Goal: Task Accomplishment & Management: Contribute content

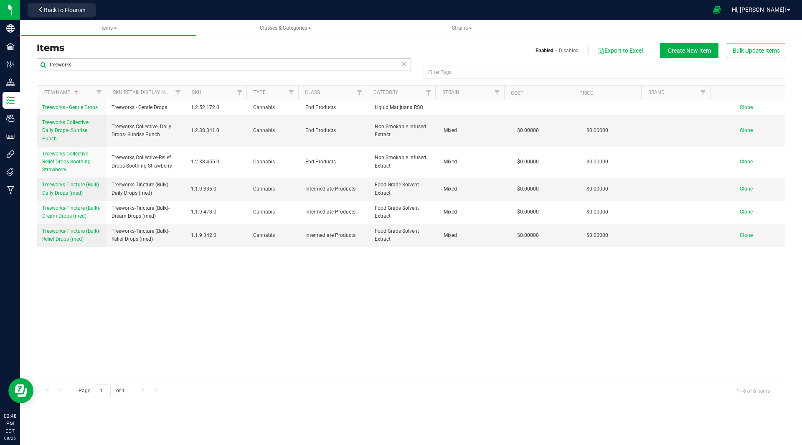
click at [81, 66] on input "treeworks" at bounding box center [224, 64] width 374 height 13
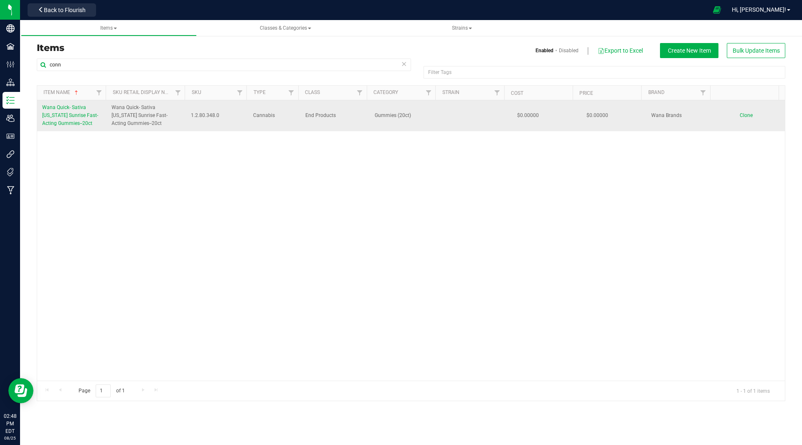
click at [129, 117] on span "Wana Quick- Sativa [US_STATE] Sunrise Fast-Acting Gummies--20ct" at bounding box center [147, 116] width 70 height 24
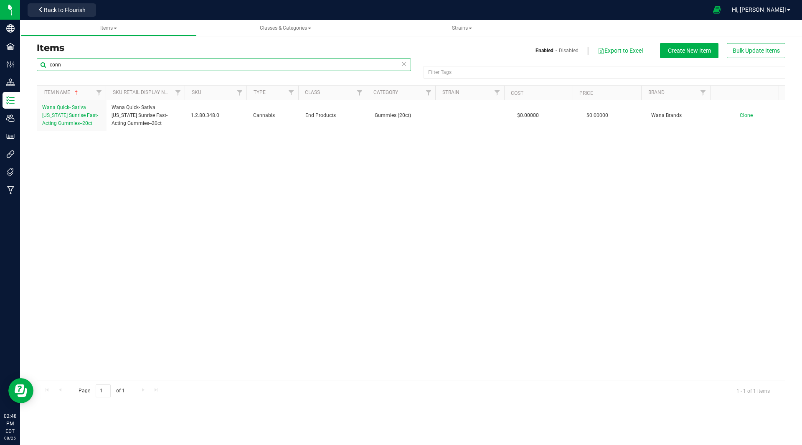
click at [73, 65] on input "conn" at bounding box center [224, 64] width 374 height 13
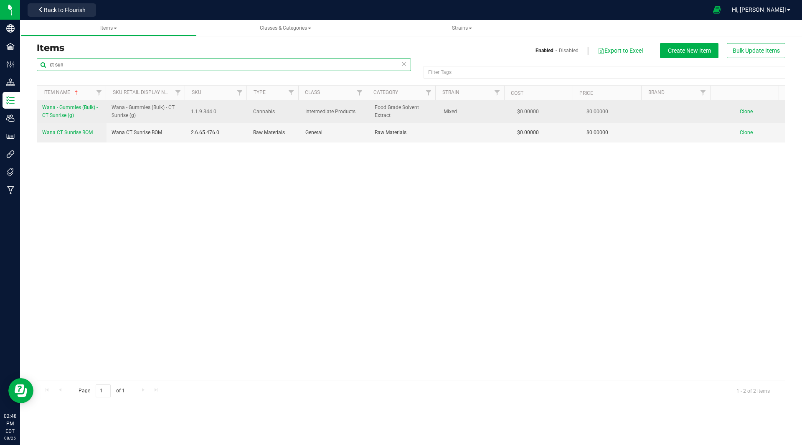
type input "ct sun"
click at [122, 117] on span "Wana - Gummies (Bulk) - CT Sunrise (g)" at bounding box center [147, 112] width 70 height 16
copy tr "Wana - Gummies (Bulk) - CT Sunrise (g)"
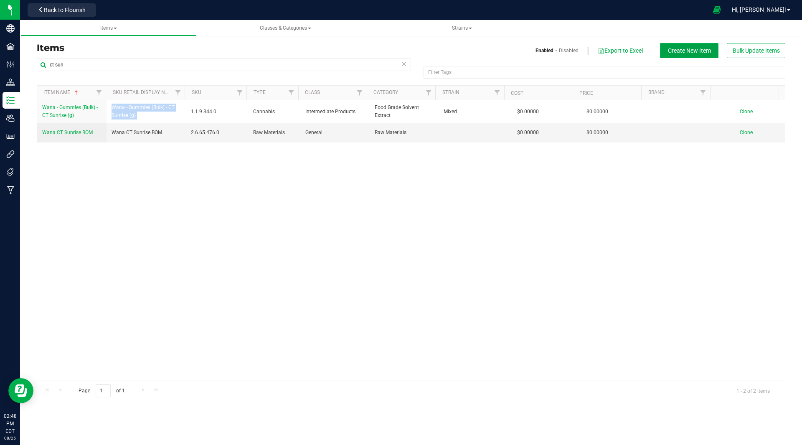
click at [690, 51] on span "Create New Item" at bounding box center [689, 50] width 43 height 7
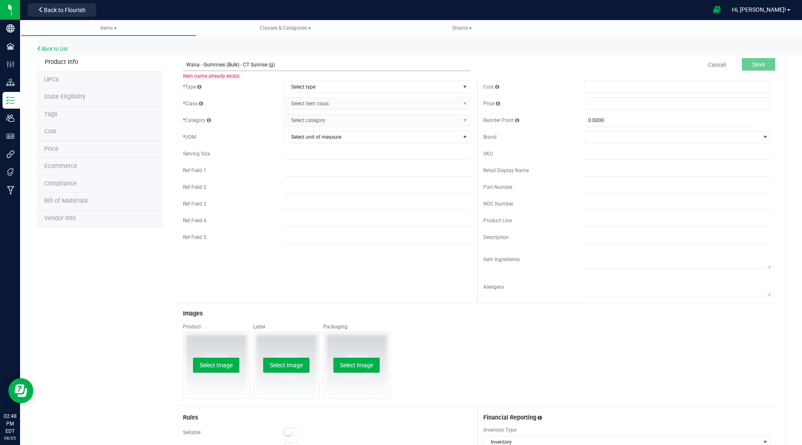
click at [265, 65] on input "Wana - Gummies (Bulk) - CT Sunrise (g)" at bounding box center [327, 64] width 288 height 13
click at [287, 63] on input "Wana - Gummies (Bulk) - Passionfruit Pineapple 1:1:1 (g)" at bounding box center [327, 64] width 288 height 13
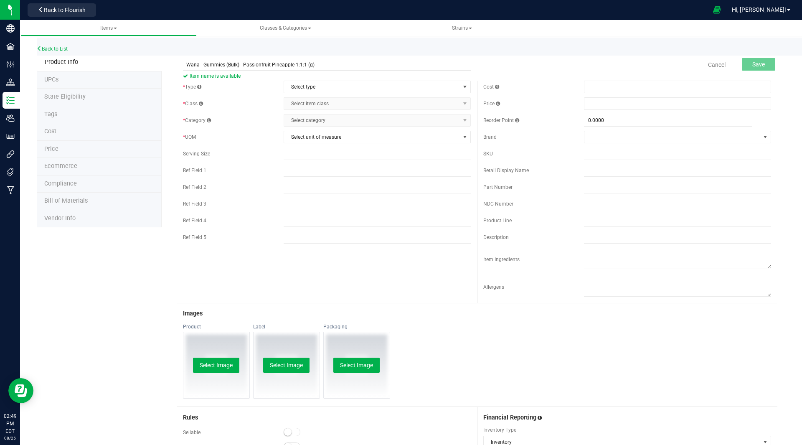
click at [287, 63] on input "Wana - Gummies (Bulk) - Passionfruit Pineapple 1:1:1 (g)" at bounding box center [327, 64] width 288 height 13
type input "Wana - Gummies (Bulk) - Passionfruit Pineapple 1:1:1 (g)"
click at [708, 63] on link "Cancel" at bounding box center [717, 65] width 18 height 8
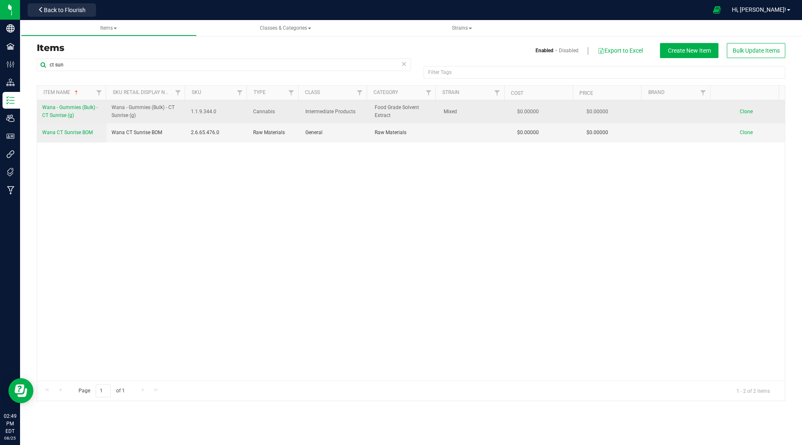
click at [740, 112] on span "Clone" at bounding box center [746, 112] width 13 height 6
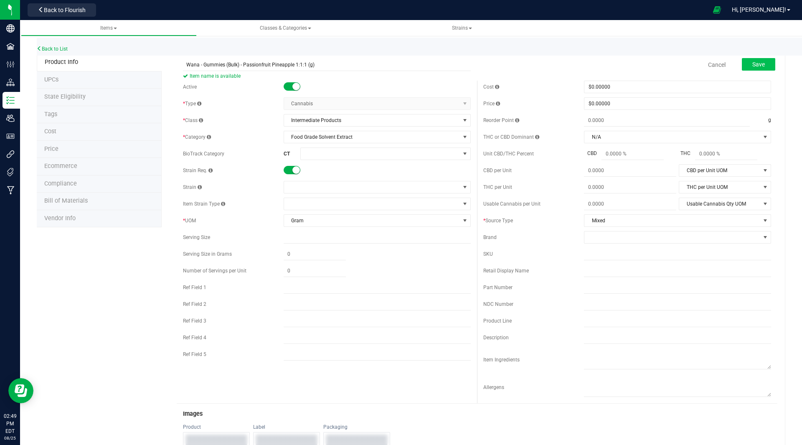
type input "Wana - Gummies (Bulk) - Passionfruit Pineapple 1:1:1 (g)"
click at [752, 66] on span "Save" at bounding box center [758, 64] width 13 height 7
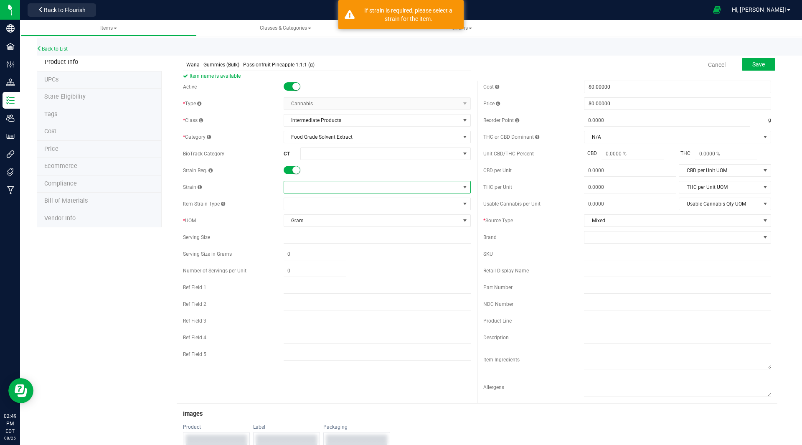
click at [289, 189] on span at bounding box center [372, 187] width 176 height 12
type input "mixed"
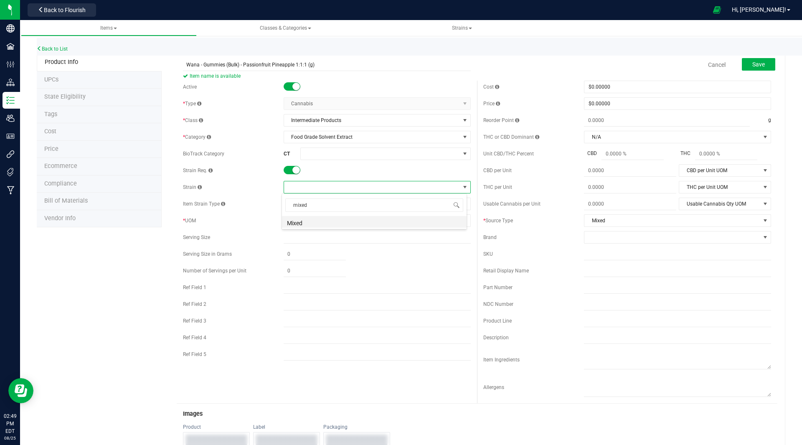
click at [301, 225] on li "Mixed" at bounding box center [374, 222] width 185 height 12
click at [752, 63] on span "Save" at bounding box center [758, 64] width 13 height 7
